Goal: Navigation & Orientation: Find specific page/section

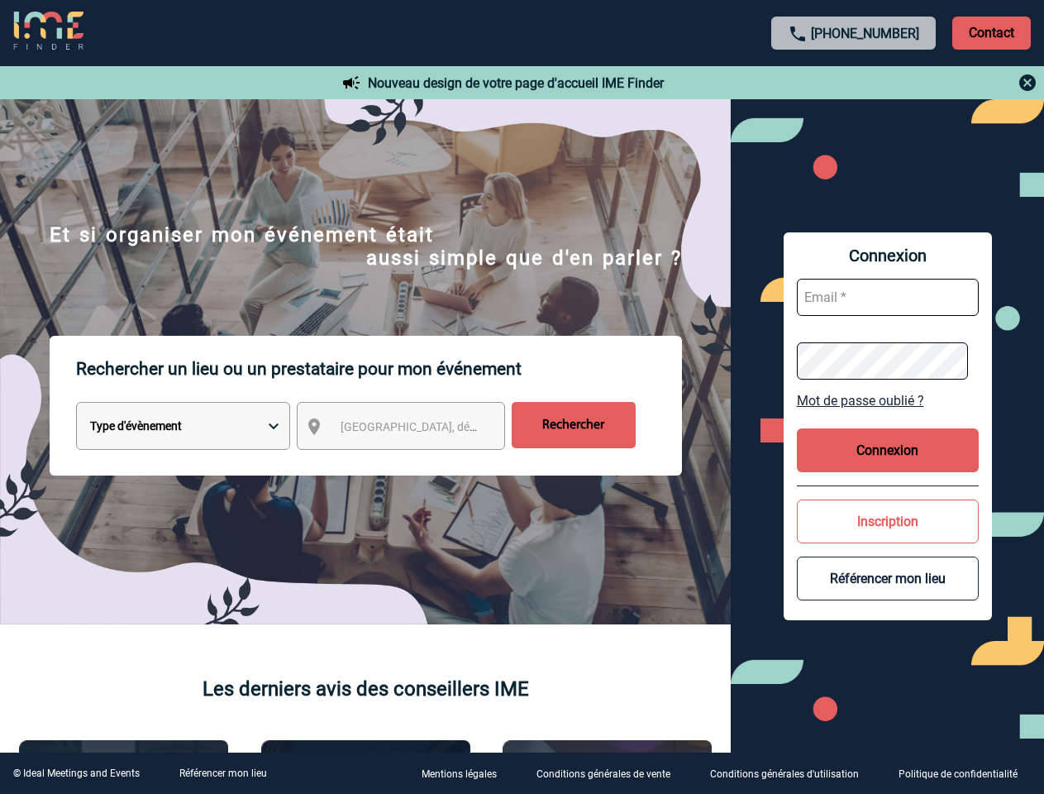
click at [522, 397] on p "Rechercher un lieu ou un prestataire pour mon événement" at bounding box center [379, 369] width 606 height 66
click at [992, 32] on p "Contact" at bounding box center [992, 33] width 79 height 33
click at [854, 83] on div at bounding box center [855, 83] width 368 height 20
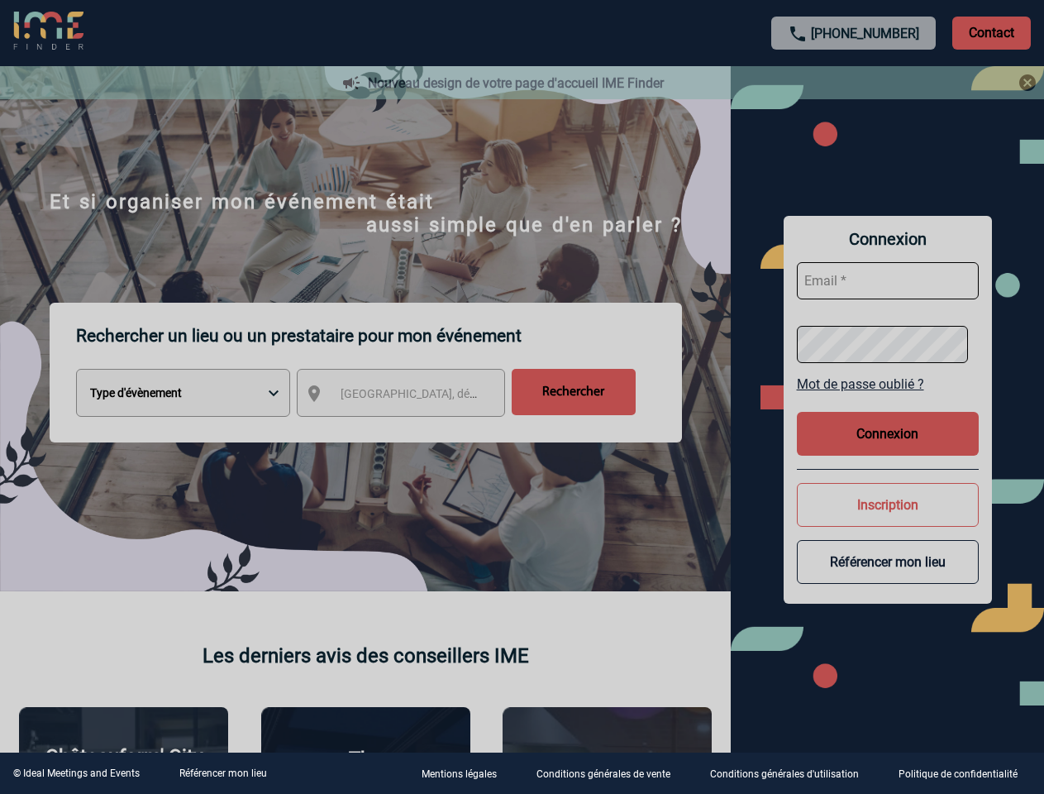
click at [416, 429] on div at bounding box center [522, 397] width 1044 height 794
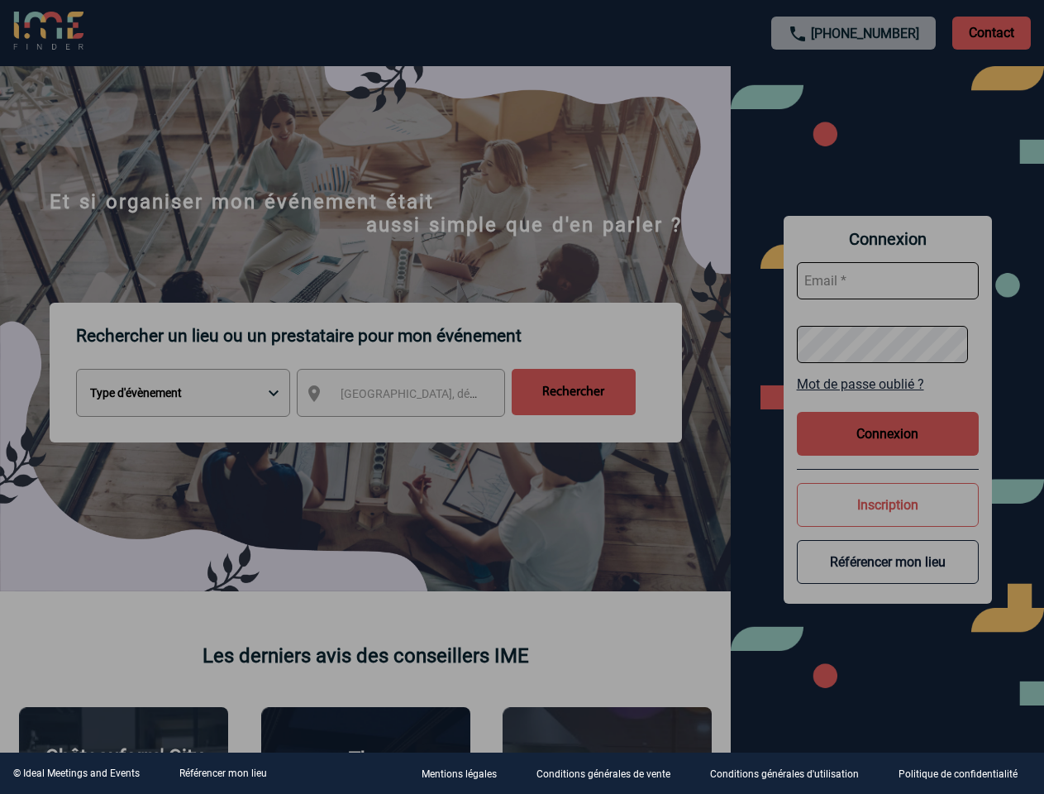
click at [888, 400] on div at bounding box center [522, 397] width 1044 height 794
click at [888, 450] on div at bounding box center [522, 397] width 1044 height 794
click at [888, 521] on div at bounding box center [522, 397] width 1044 height 794
click at [888, 578] on div at bounding box center [522, 397] width 1044 height 794
click at [222, 773] on link "Référencer mon lieu" at bounding box center [223, 773] width 88 height 12
